Goal: Communication & Community: Participate in discussion

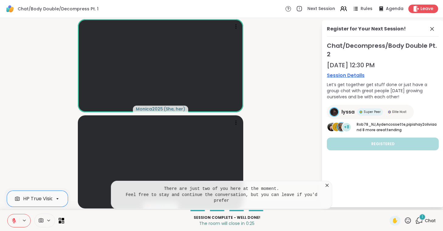
click at [13, 217] on button at bounding box center [14, 220] width 12 height 13
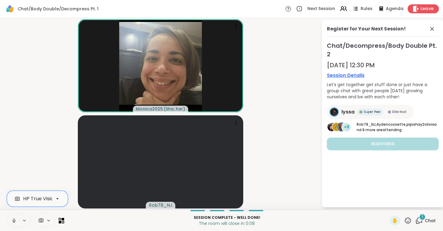
click at [427, 8] on span "Leave" at bounding box center [426, 9] width 13 height 6
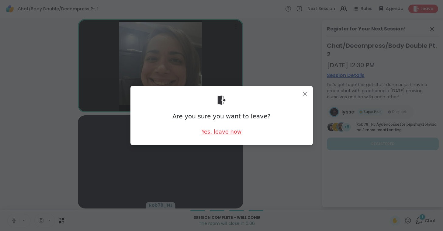
click at [221, 130] on div "Yes, leave now" at bounding box center [221, 132] width 40 height 8
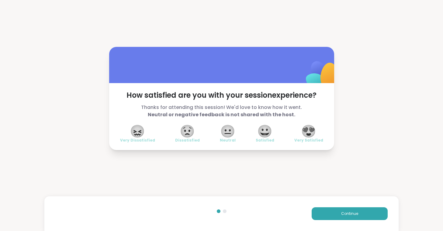
click at [307, 130] on span "😍" at bounding box center [308, 131] width 15 height 11
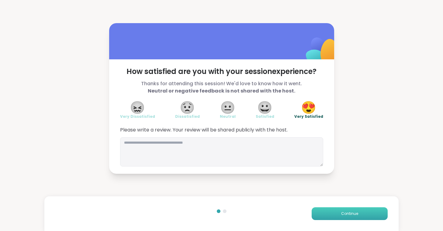
click at [338, 213] on button "Continue" at bounding box center [350, 213] width 76 height 13
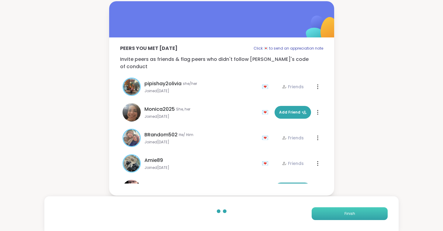
click at [338, 213] on button "Finish" at bounding box center [350, 213] width 76 height 13
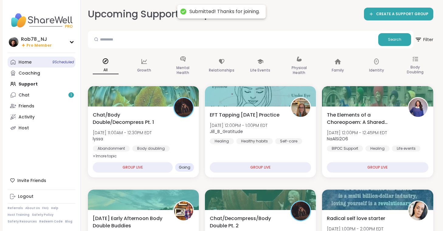
click at [32, 62] on link "Home 9 Scheduled" at bounding box center [42, 62] width 68 height 11
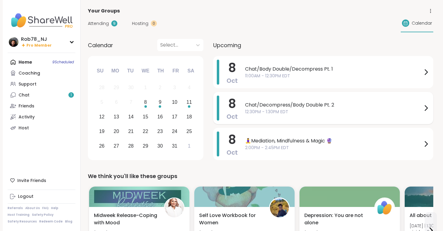
click at [282, 111] on span "12:30PM - 1:30PM EDT" at bounding box center [333, 111] width 177 height 6
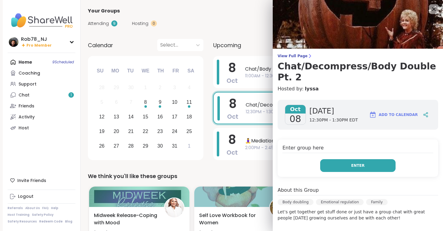
click at [346, 159] on button "Enter" at bounding box center [357, 165] width 75 height 13
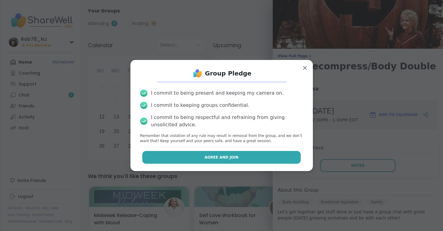
click at [246, 160] on button "Agree and Join" at bounding box center [221, 157] width 158 height 13
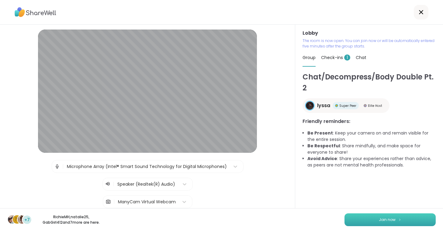
click at [374, 219] on button "Join now" at bounding box center [389, 219] width 91 height 13
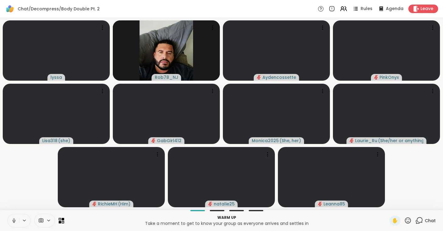
click at [15, 218] on icon at bounding box center [13, 220] width 5 height 5
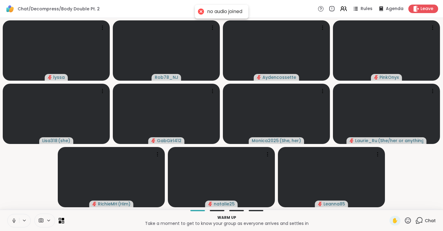
click at [15, 220] on icon at bounding box center [13, 220] width 3 height 2
click at [40, 219] on icon at bounding box center [40, 220] width 5 height 6
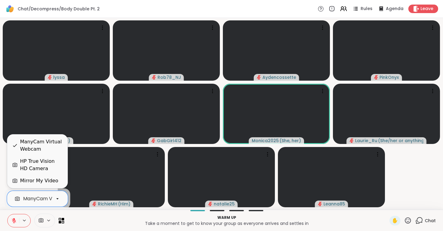
click at [44, 199] on div "ManyCam Virtual Webcam" at bounding box center [55, 198] width 65 height 7
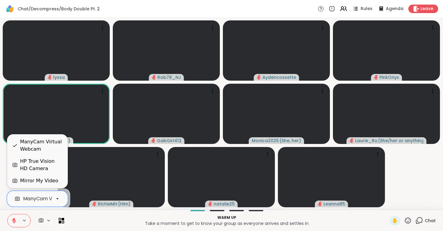
click at [43, 163] on div "HP True Vision HD Camera" at bounding box center [41, 164] width 43 height 15
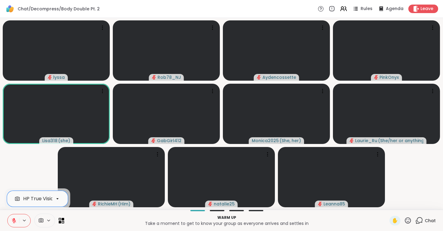
click at [14, 220] on icon at bounding box center [13, 220] width 5 height 5
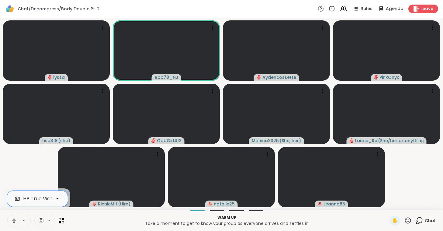
click at [14, 220] on icon at bounding box center [13, 220] width 5 height 5
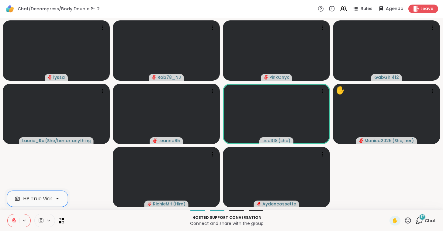
click at [14, 219] on icon at bounding box center [13, 220] width 5 height 5
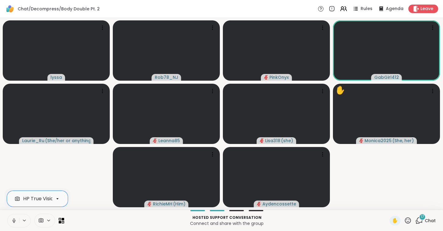
click at [14, 219] on icon at bounding box center [13, 220] width 5 height 5
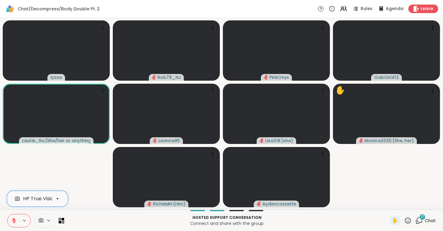
click at [14, 219] on icon at bounding box center [14, 219] width 2 height 2
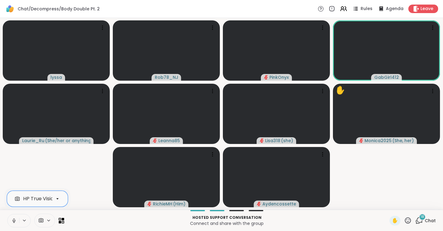
click at [14, 219] on icon at bounding box center [13, 220] width 5 height 5
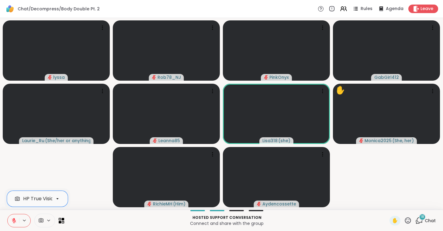
click at [14, 219] on icon at bounding box center [14, 219] width 2 height 2
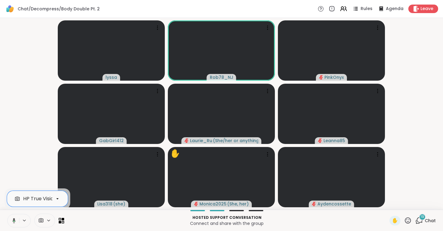
click at [14, 218] on icon at bounding box center [13, 220] width 3 height 5
